Goal: Find specific page/section: Find specific page/section

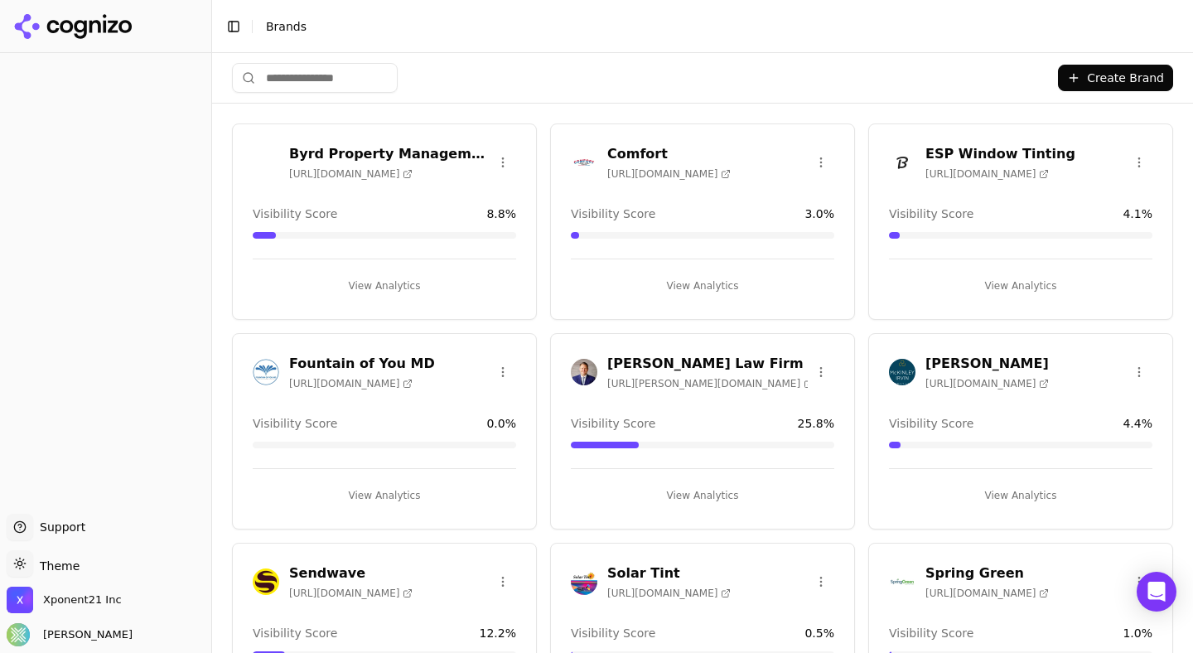
scroll to position [39, 0]
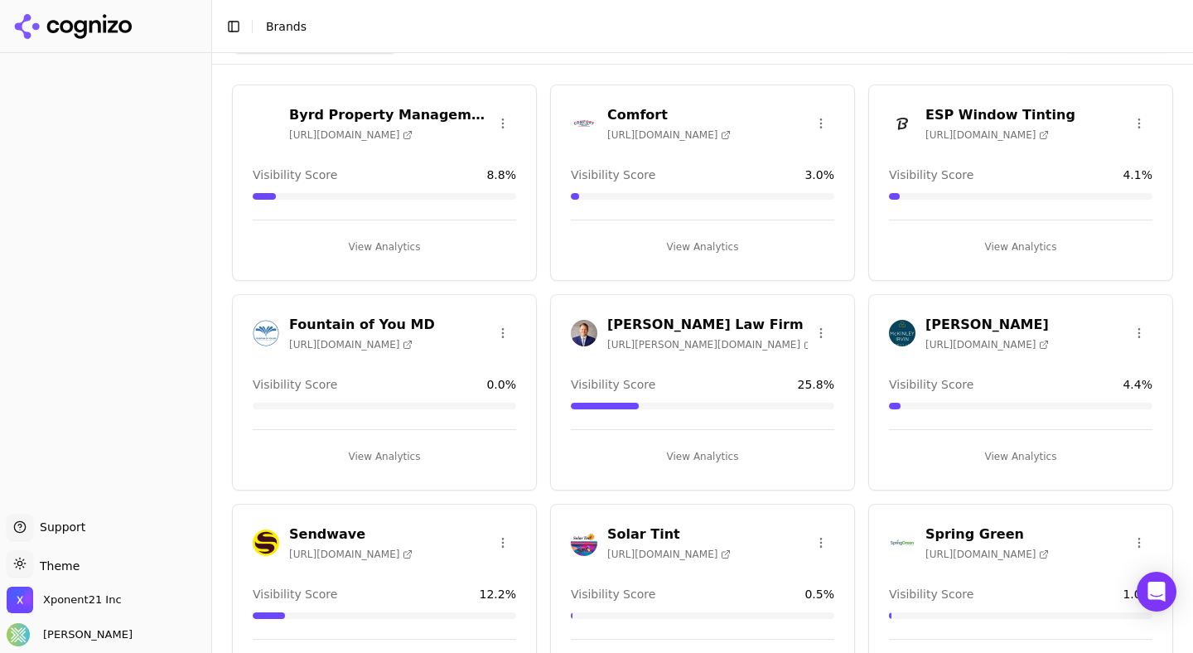
click at [969, 116] on h3 "ESP Window Tinting" at bounding box center [1000, 115] width 150 height 20
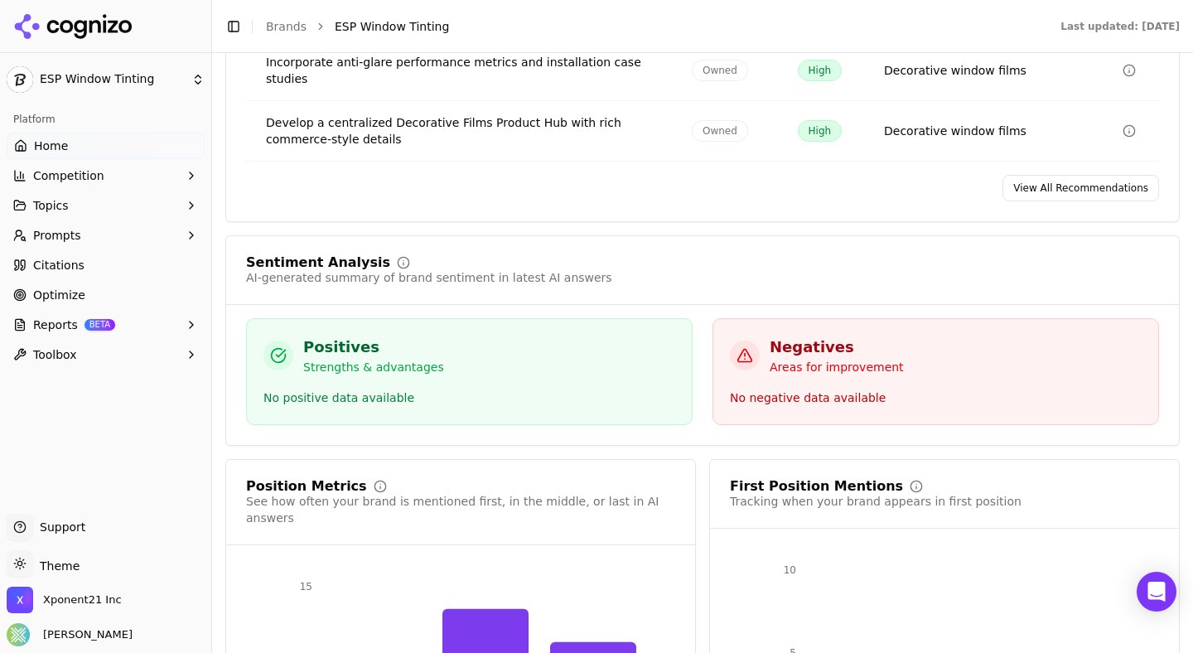
scroll to position [3103, 0]
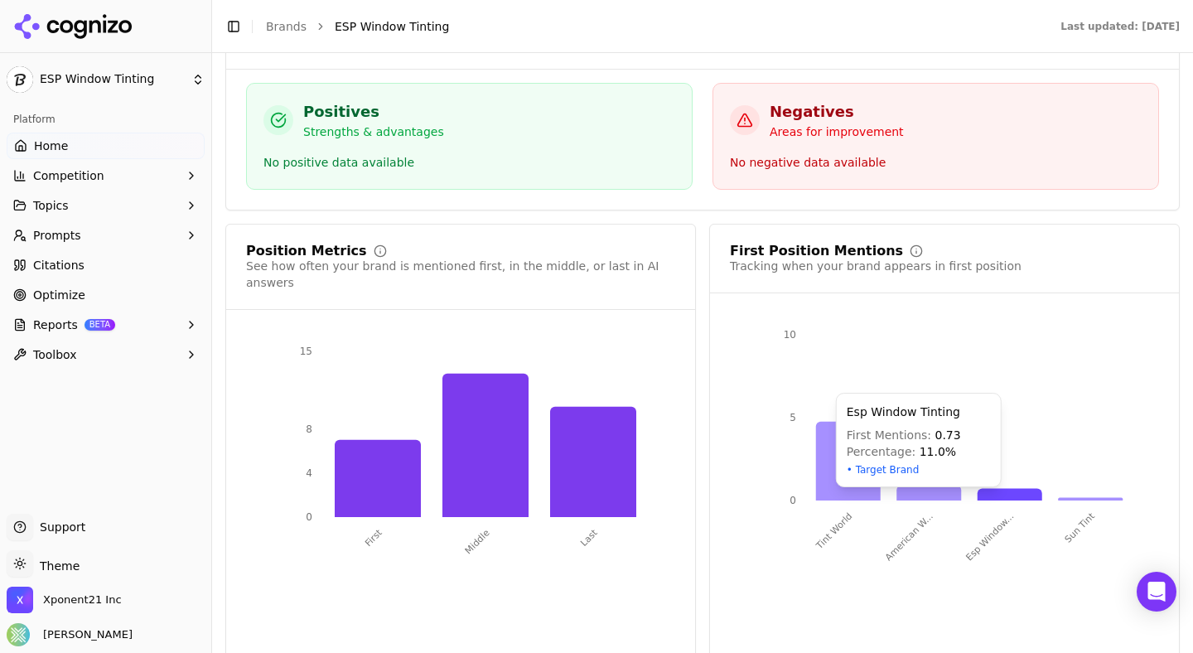
click at [1005, 488] on icon at bounding box center [1009, 494] width 65 height 12
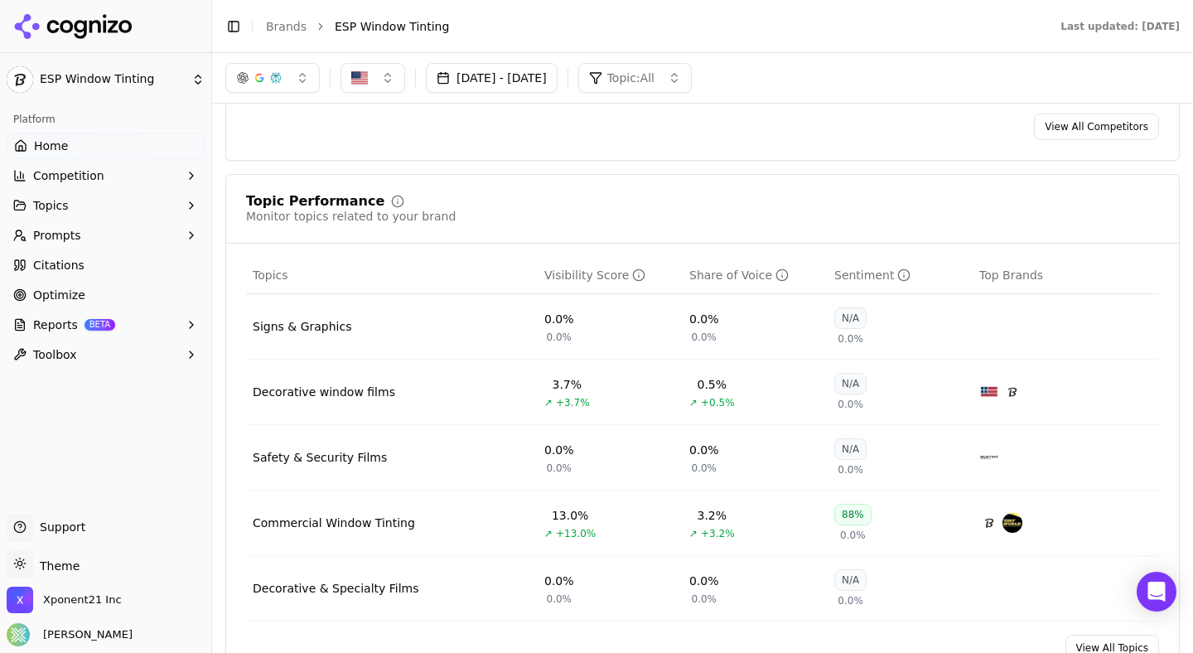
scroll to position [15, 0]
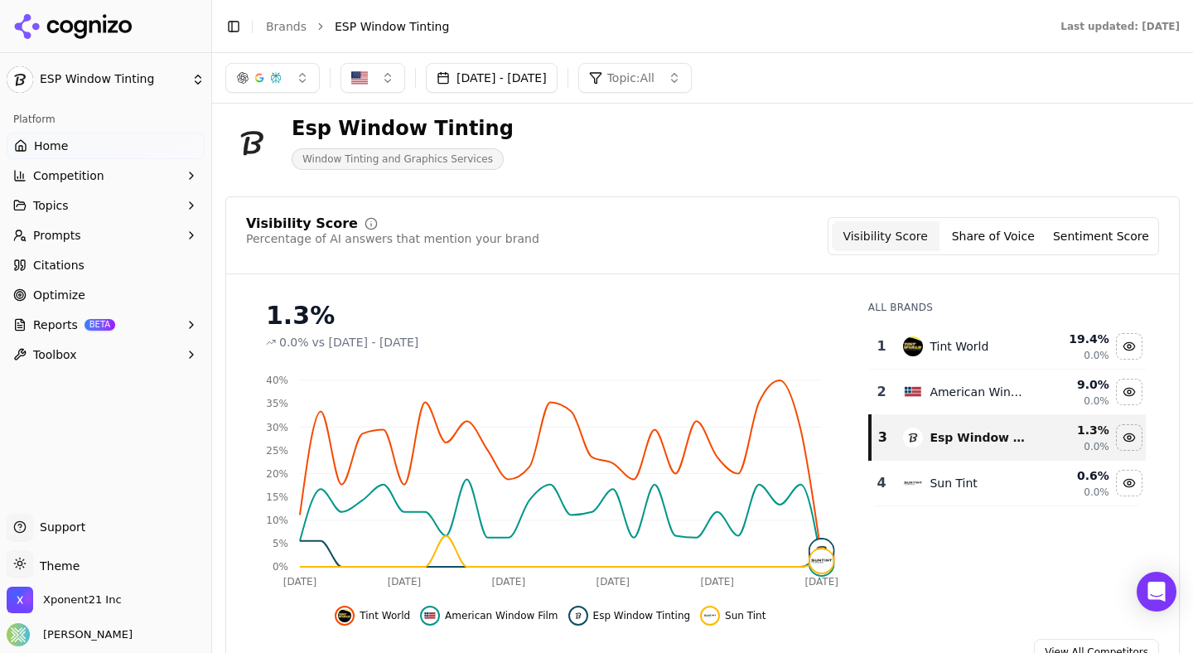
click at [282, 23] on link "Brands" at bounding box center [286, 26] width 41 height 13
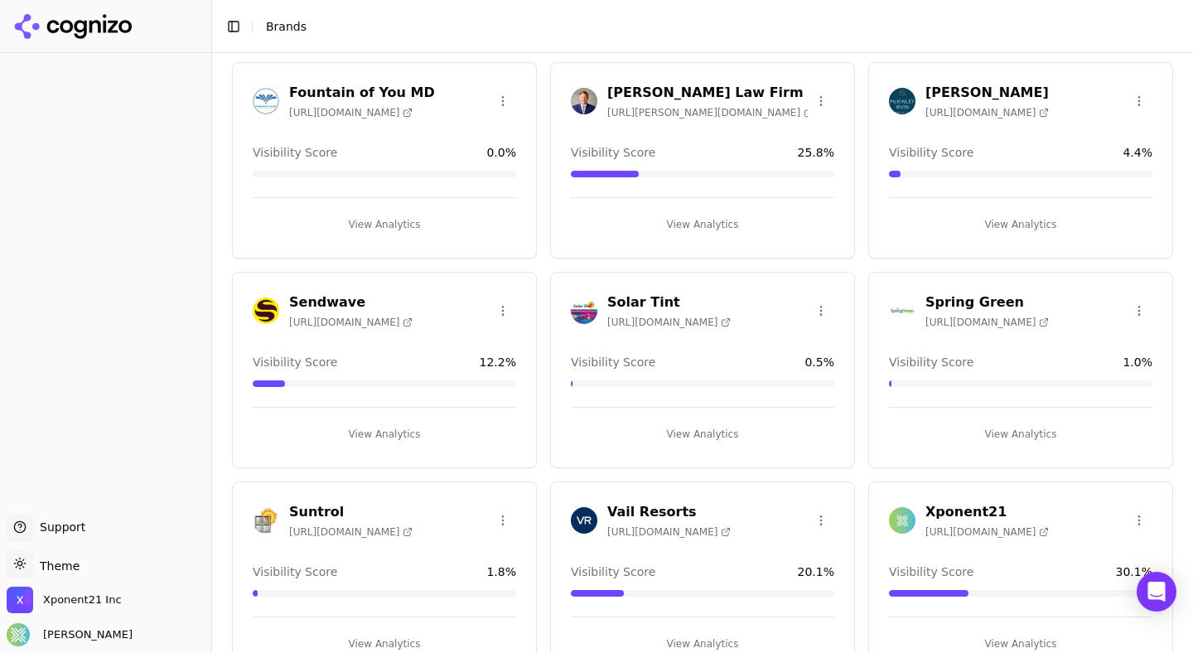
scroll to position [296, 0]
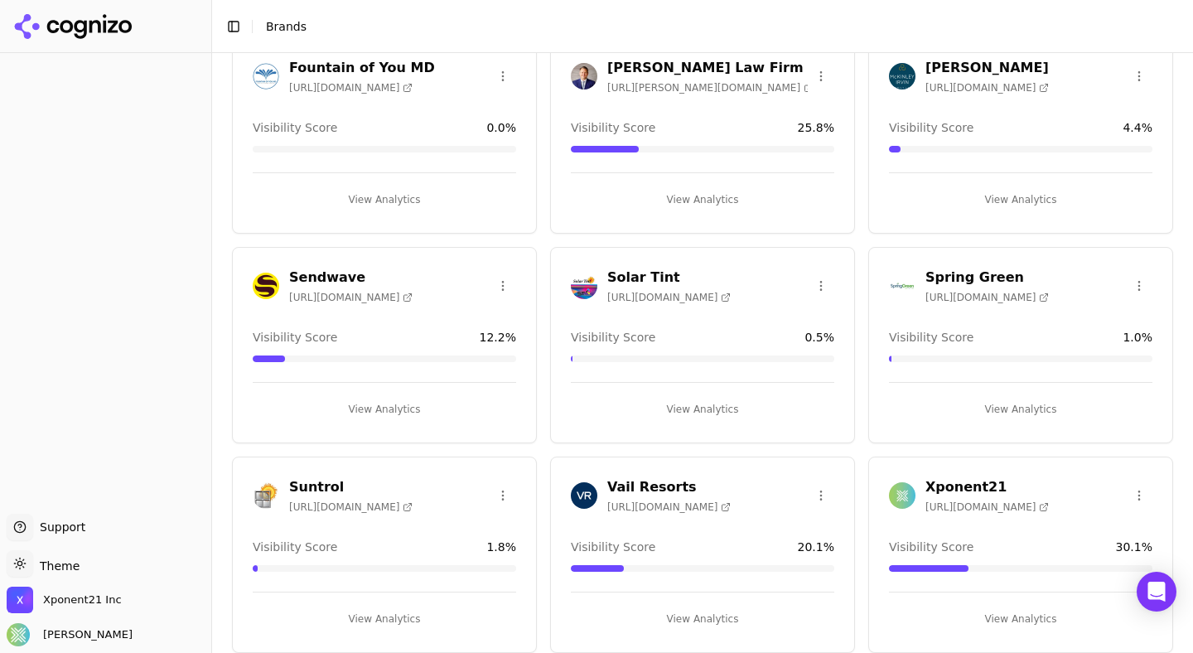
click at [954, 272] on h3 "Spring Green" at bounding box center [986, 278] width 123 height 20
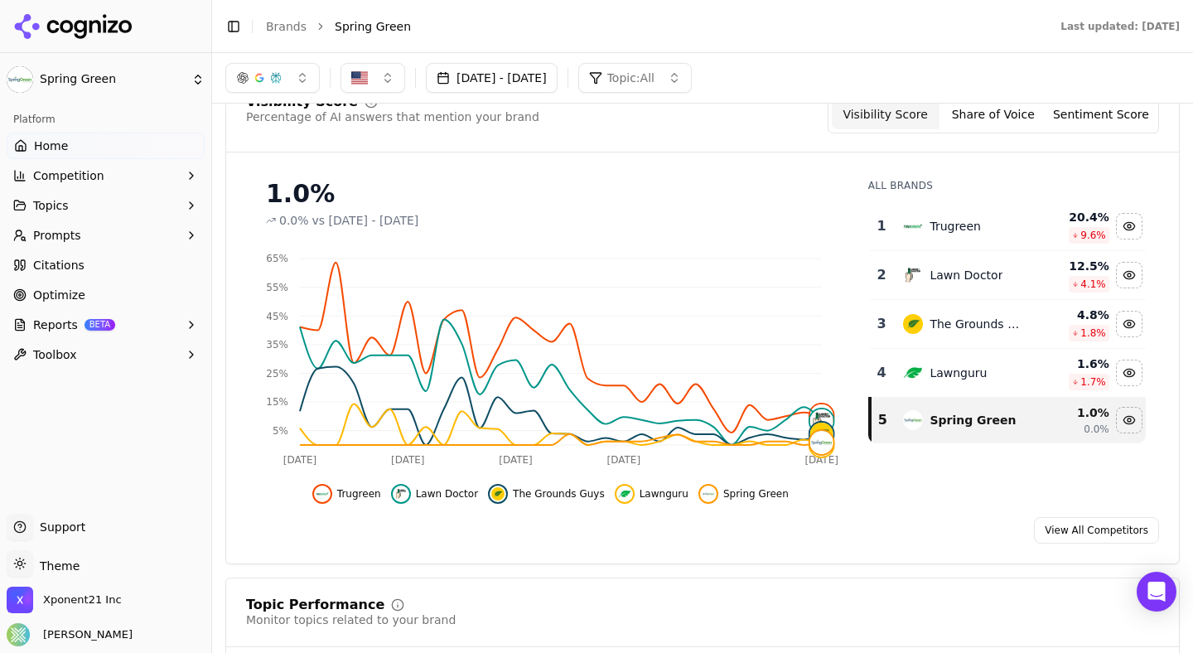
scroll to position [128, 0]
